Goal: Transaction & Acquisition: Purchase product/service

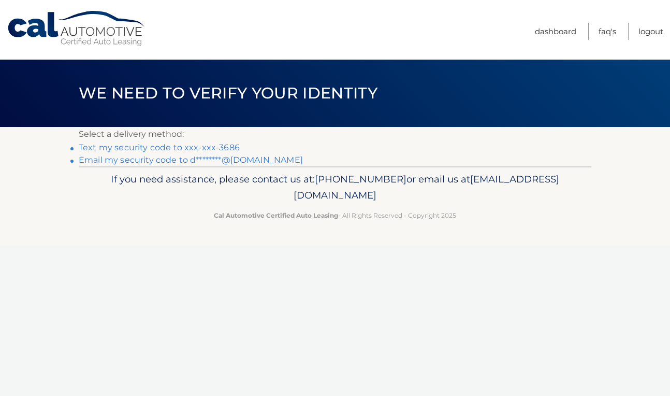
click at [173, 144] on link "Text my security code to xxx-xxx-3686" at bounding box center [159, 147] width 161 height 10
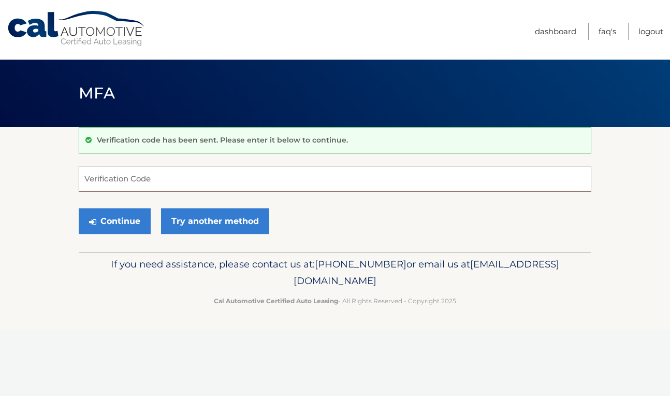
click at [171, 169] on input "Verification Code" at bounding box center [335, 179] width 513 height 26
type input "741643"
click at [137, 224] on button "Continue" at bounding box center [115, 221] width 72 height 26
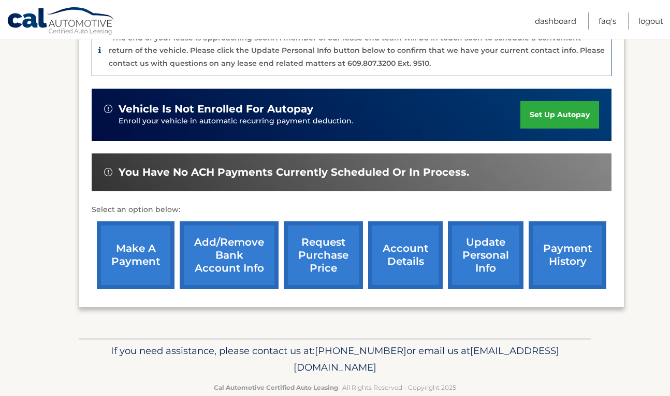
scroll to position [275, 0]
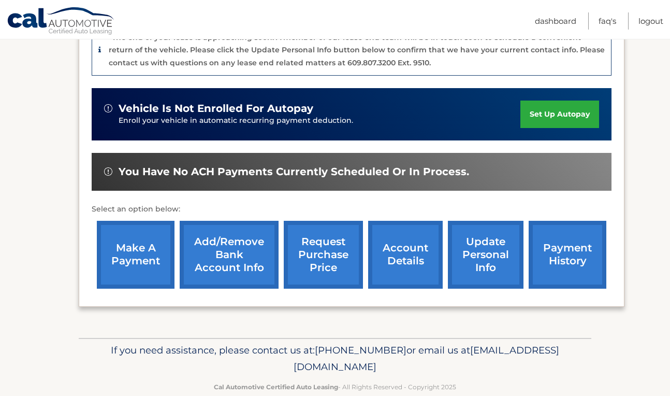
click at [145, 255] on link "make a payment" at bounding box center [136, 255] width 78 height 68
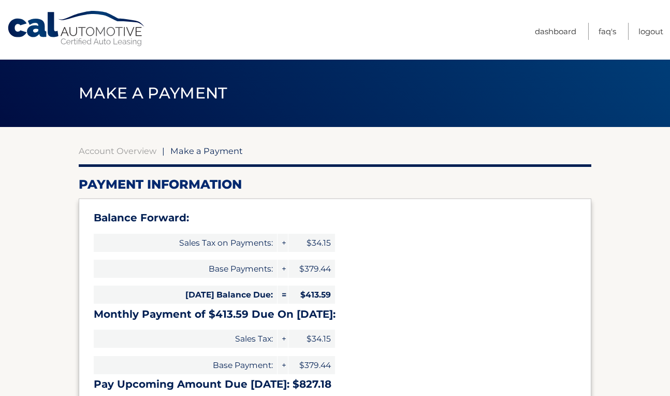
select select "YjFkMDc0Y2MtYjBkNi00OGZiLTk3NWUtYzk2ODFlMTcwY2Q1"
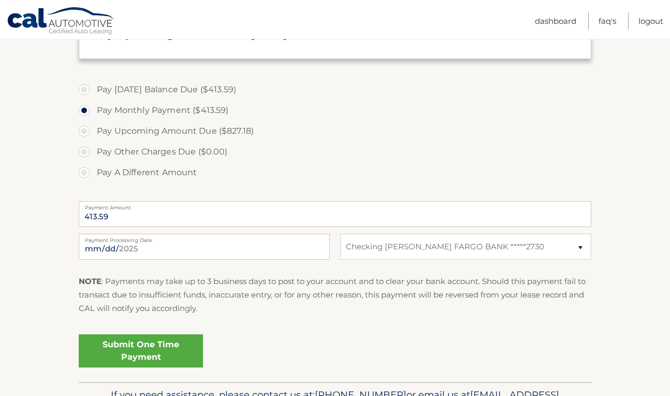
scroll to position [351, 0]
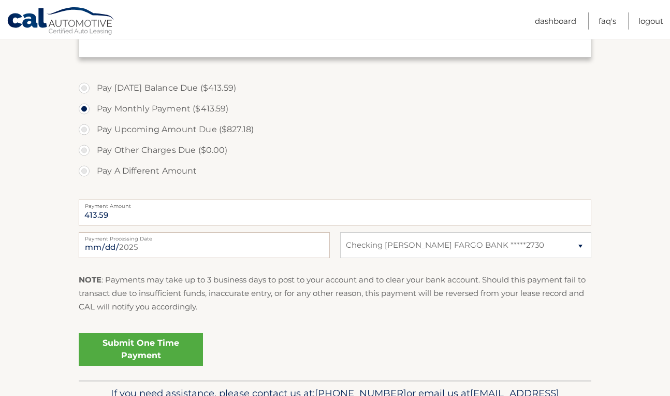
click at [121, 351] on link "Submit One Time Payment" at bounding box center [141, 348] width 124 height 33
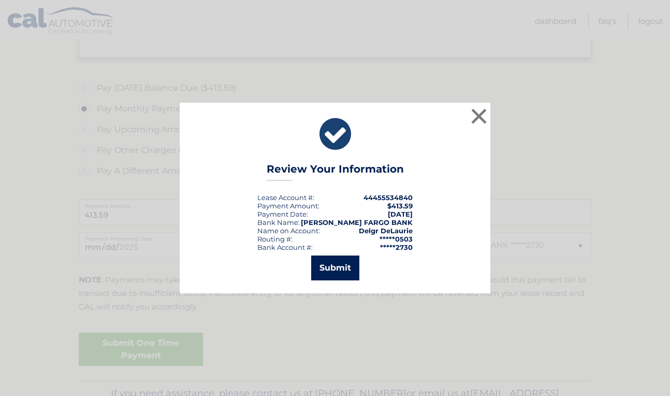
click at [336, 260] on button "Submit" at bounding box center [335, 267] width 48 height 25
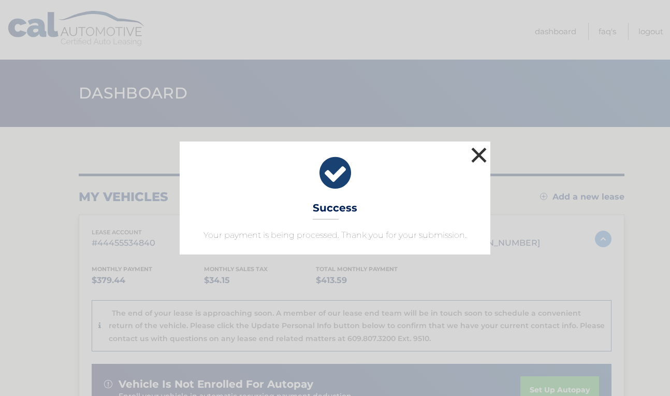
click at [473, 155] on button "×" at bounding box center [479, 154] width 21 height 21
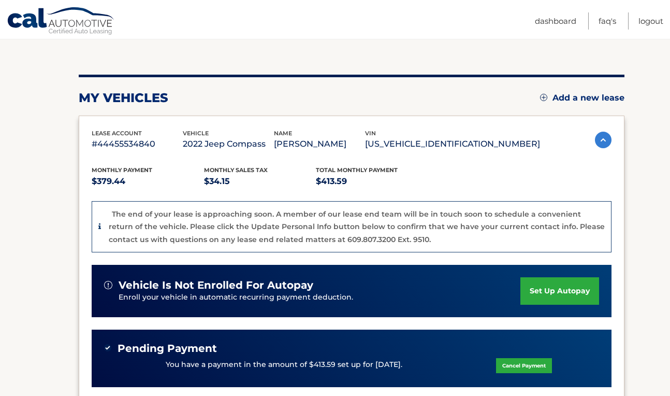
scroll to position [92, 0]
